Goal: Task Accomplishment & Management: Use online tool/utility

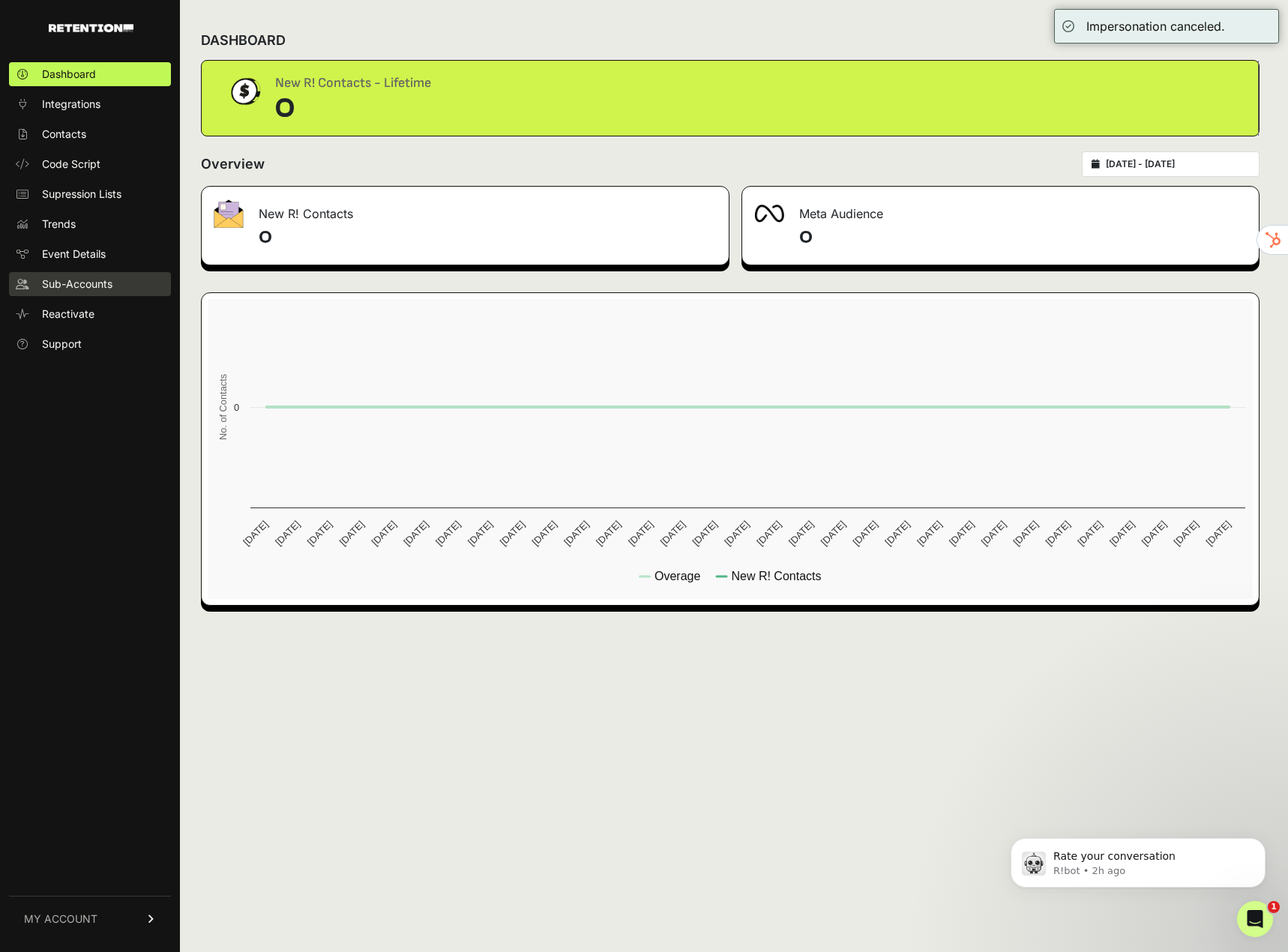
click at [77, 288] on span "Sub-Accounts" at bounding box center [77, 284] width 71 height 15
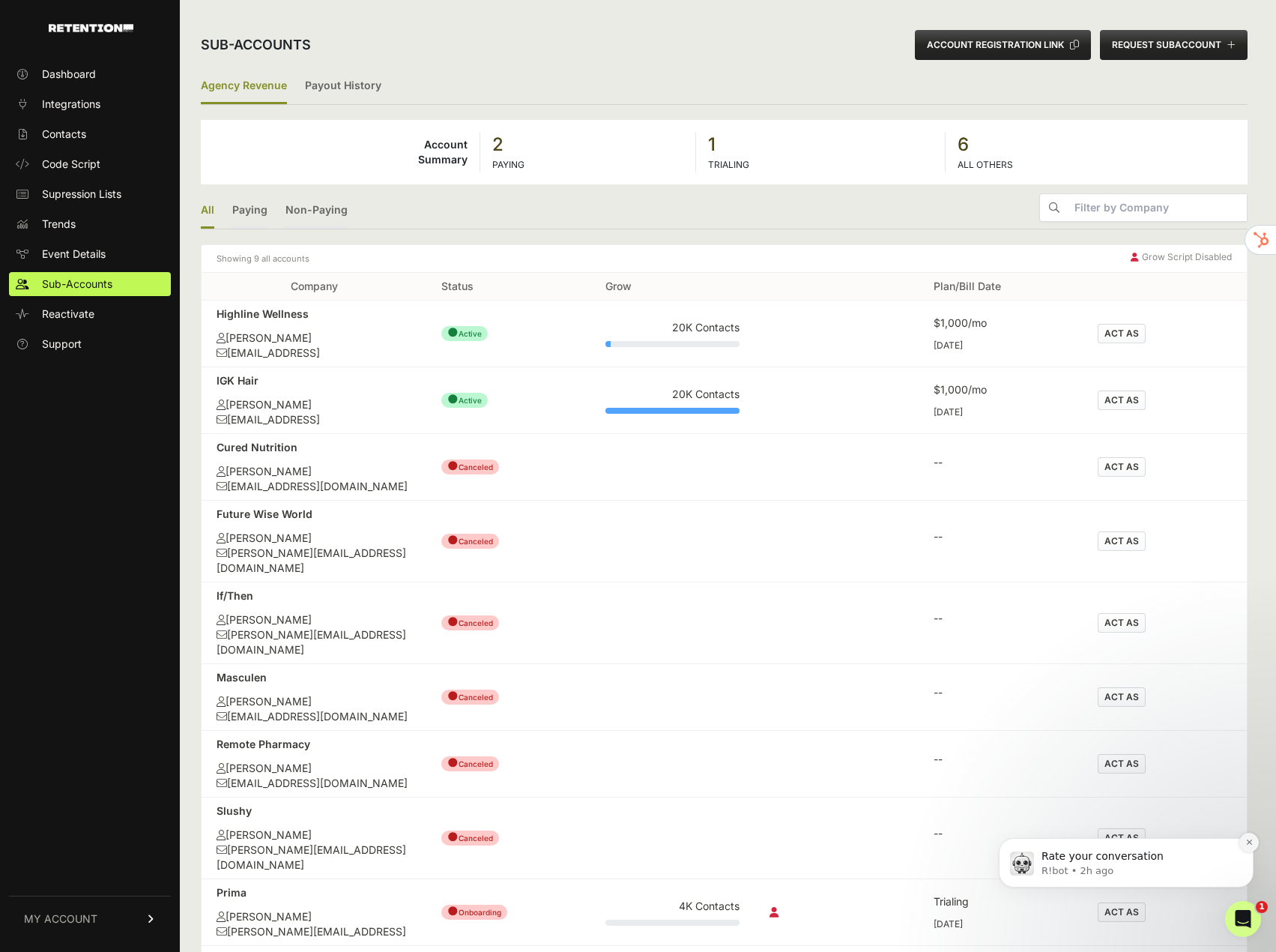
click at [1248, 846] on icon "Dismiss notification" at bounding box center [1250, 842] width 9 height 9
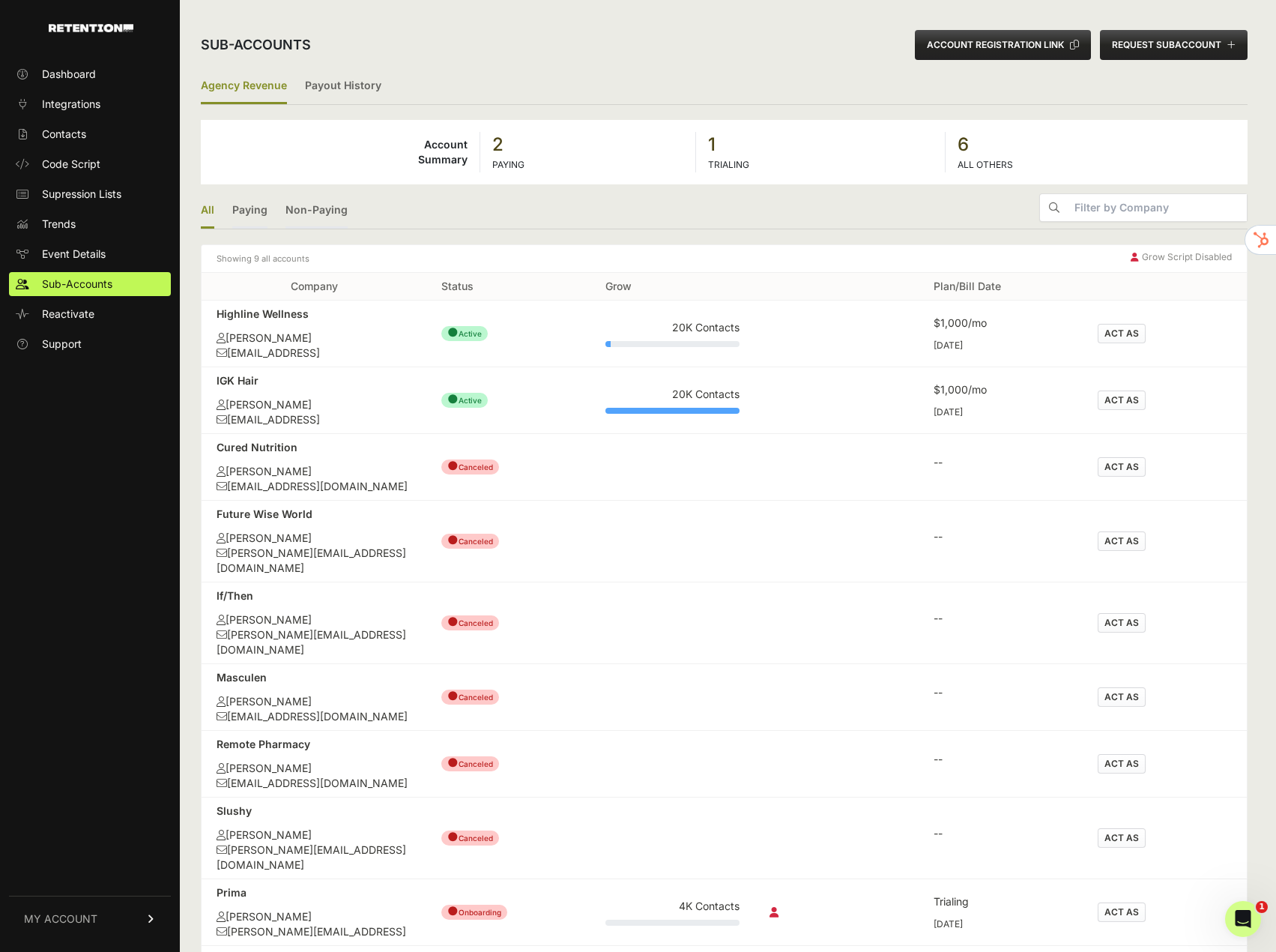
click at [1123, 902] on button "ACT AS" at bounding box center [1122, 912] width 48 height 20
